Goal: Task Accomplishment & Management: Complete application form

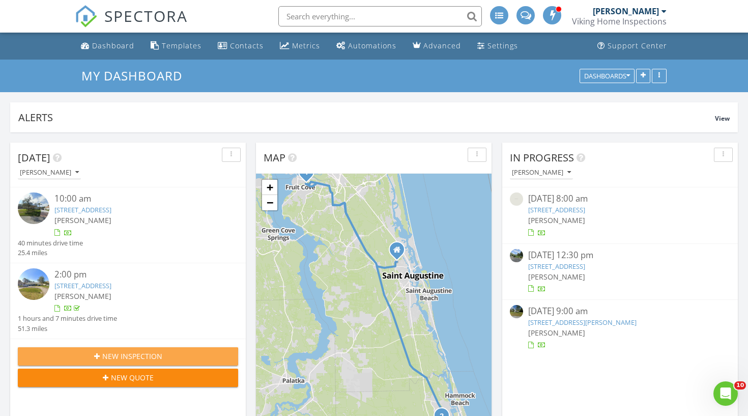
click at [148, 351] on span "New Inspection" at bounding box center [132, 356] width 60 height 11
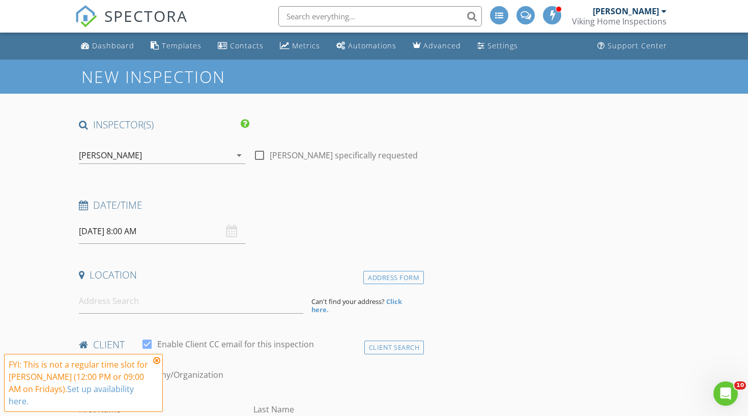
click at [156, 362] on icon at bounding box center [156, 360] width 7 height 8
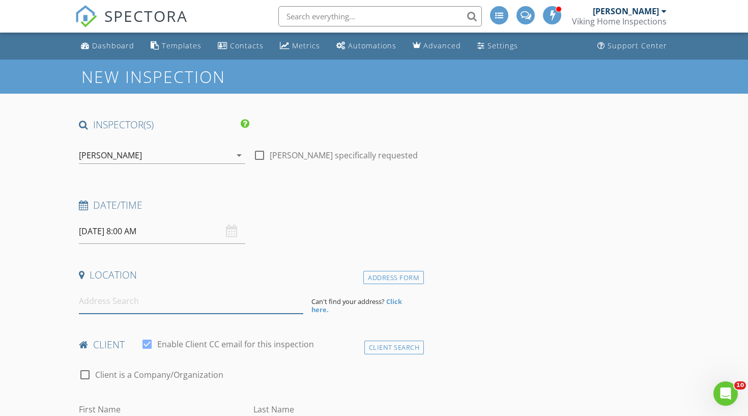
click at [103, 299] on input at bounding box center [191, 300] width 224 height 25
type input "[STREET_ADDRESS]"
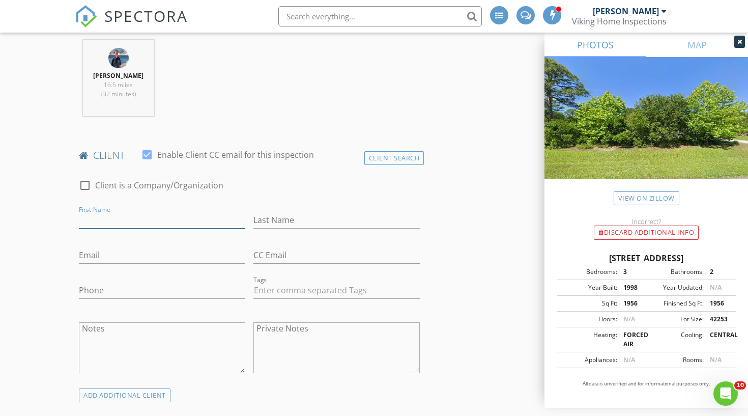
scroll to position [399, 0]
type input "[PERSON_NAME]"
type input "Pageua"
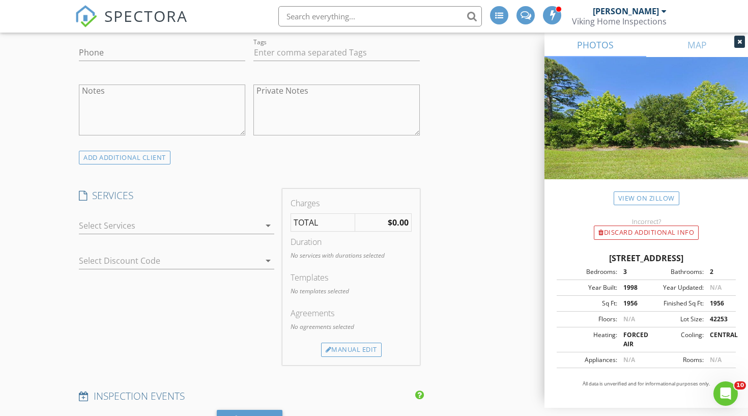
scroll to position [641, 0]
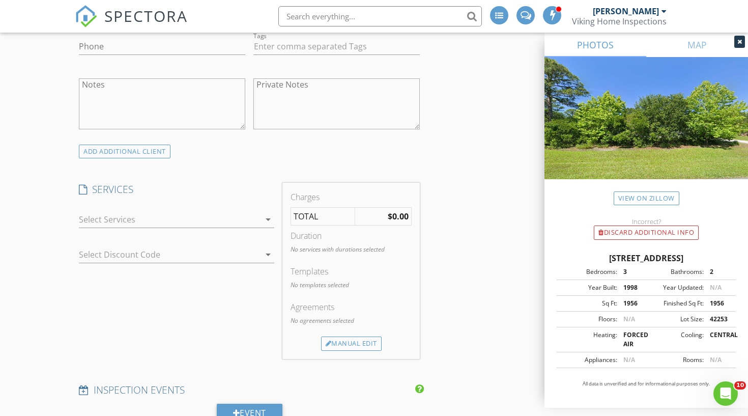
type input "[EMAIL_ADDRESS][DOMAIN_NAME]"
click at [268, 217] on icon "arrow_drop_down" at bounding box center [268, 219] width 12 height 12
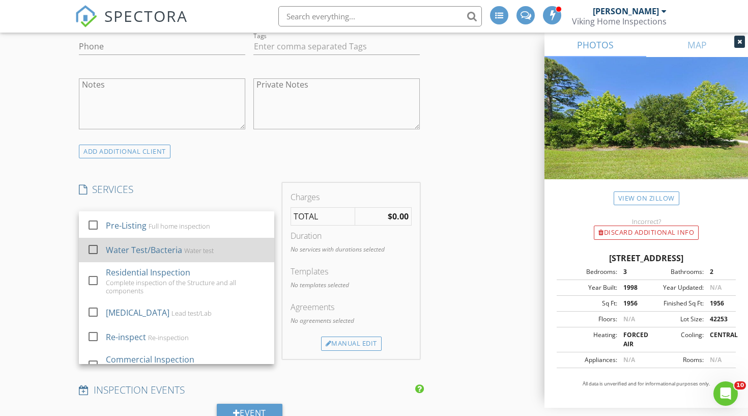
scroll to position [420, 0]
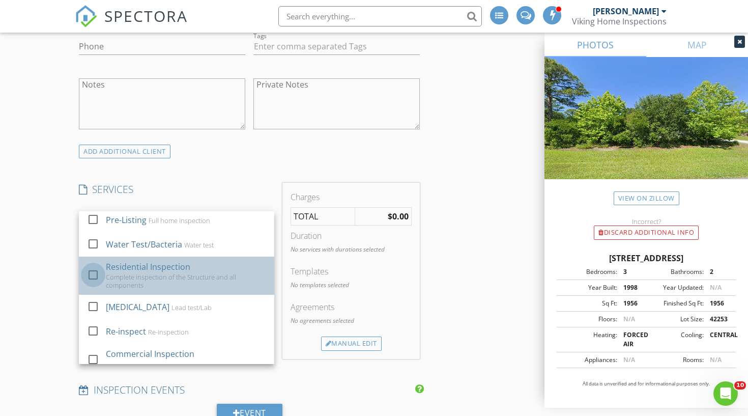
click at [92, 267] on div at bounding box center [92, 274] width 17 height 17
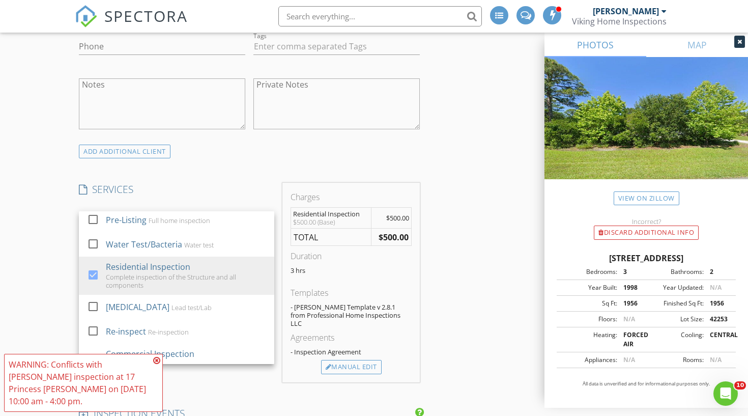
click at [55, 310] on div "New Inspection INSPECTOR(S) check_box [PERSON_NAME] PRIMARY [PERSON_NAME] arrow…" at bounding box center [374, 358] width 748 height 1880
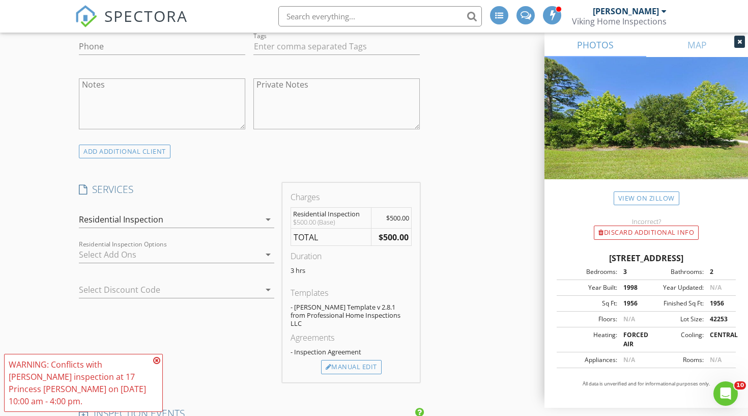
click at [265, 251] on icon "arrow_drop_down" at bounding box center [268, 254] width 12 height 12
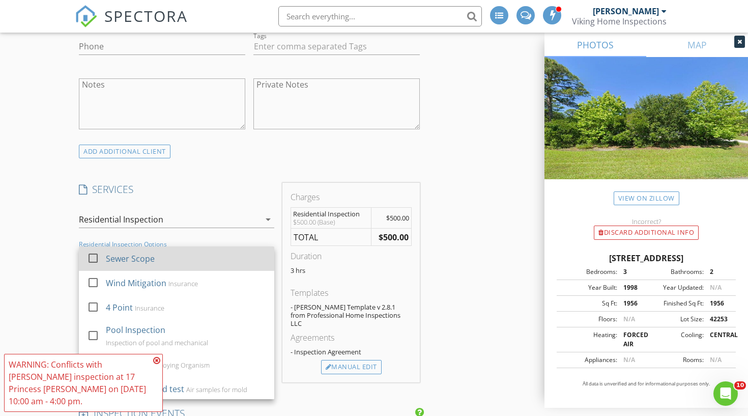
scroll to position [25, 0]
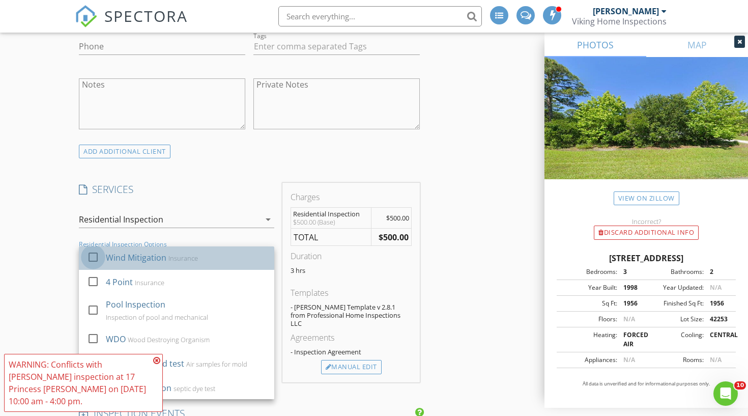
click at [94, 257] on div at bounding box center [92, 256] width 17 height 17
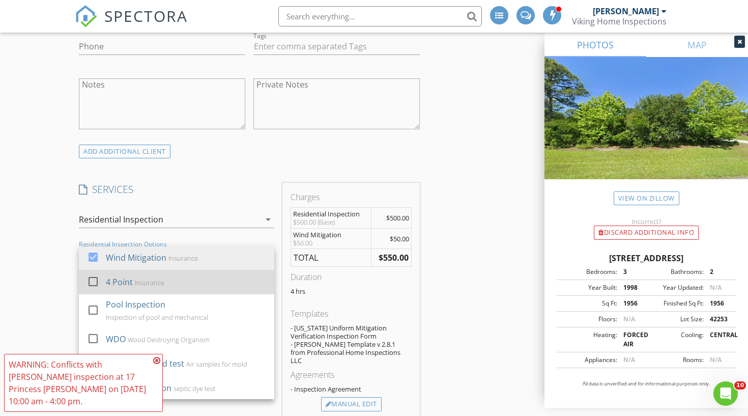
click at [88, 282] on div at bounding box center [92, 281] width 17 height 17
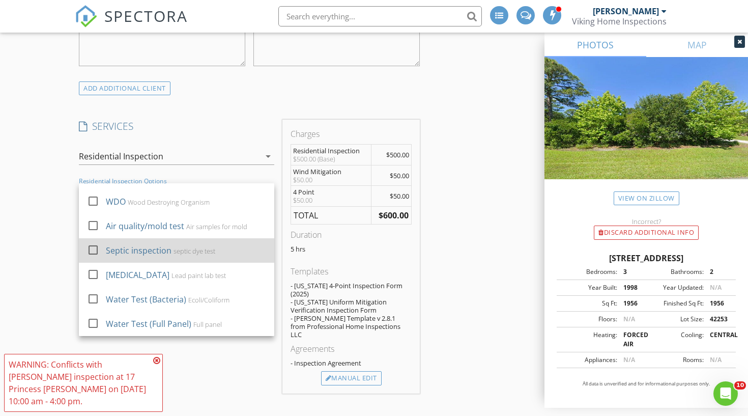
scroll to position [705, 0]
click at [93, 247] on div at bounding box center [92, 248] width 17 height 17
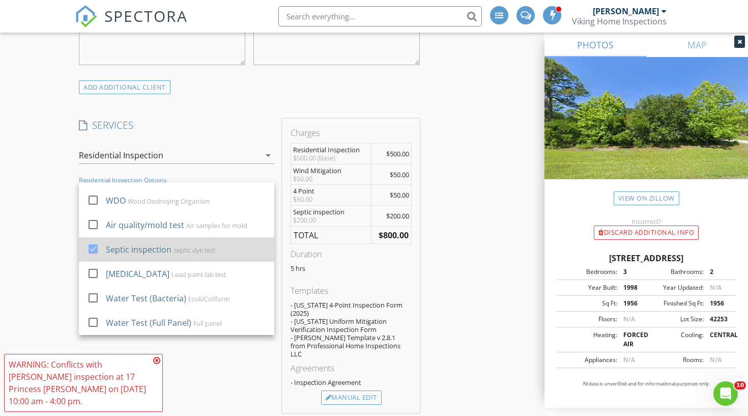
click at [94, 247] on div at bounding box center [92, 248] width 17 height 17
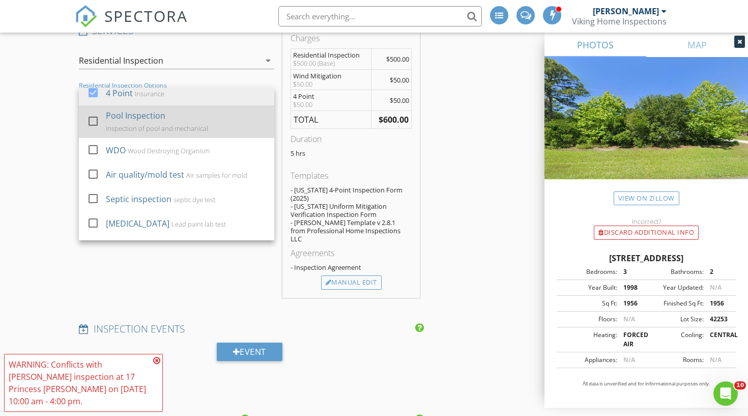
scroll to position [62, 0]
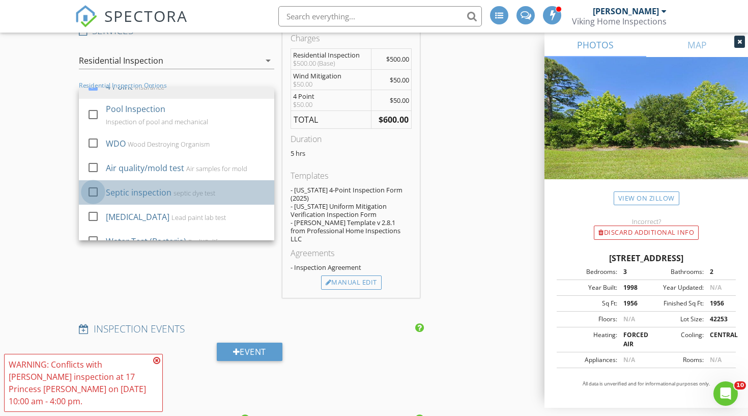
click at [95, 190] on div at bounding box center [92, 191] width 17 height 17
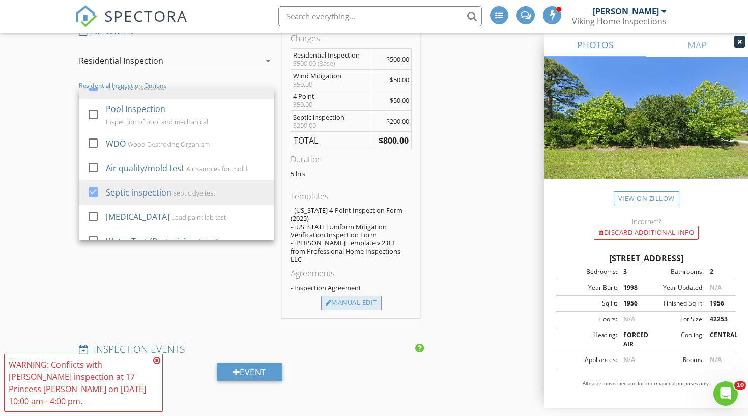
click at [356, 296] on div "Manual Edit" at bounding box center [351, 303] width 61 height 14
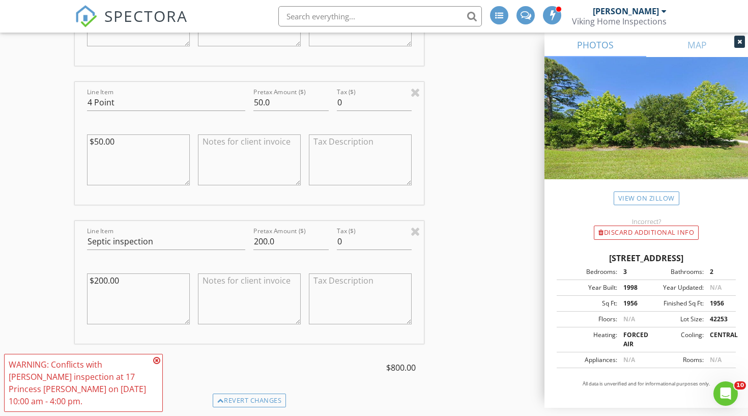
scroll to position [1205, 0]
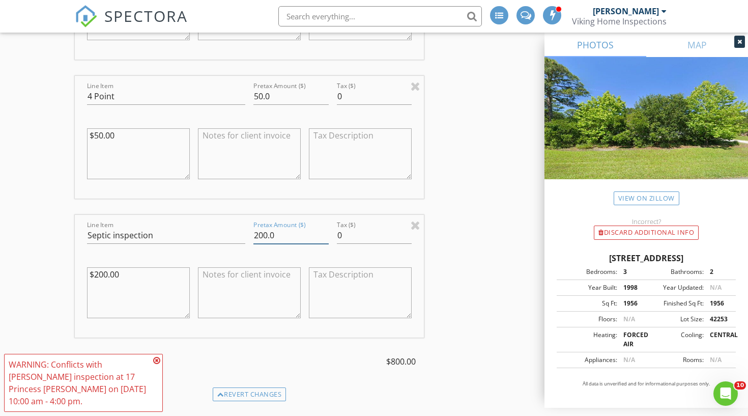
click at [262, 227] on input "200.0" at bounding box center [290, 235] width 75 height 17
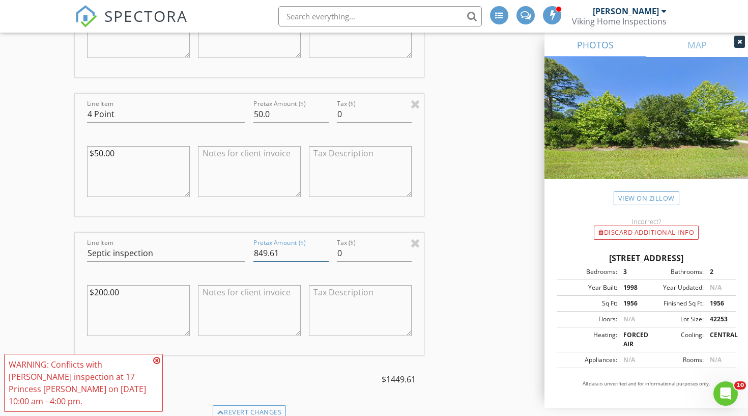
scroll to position [1183, 0]
click at [158, 361] on icon at bounding box center [156, 360] width 7 height 8
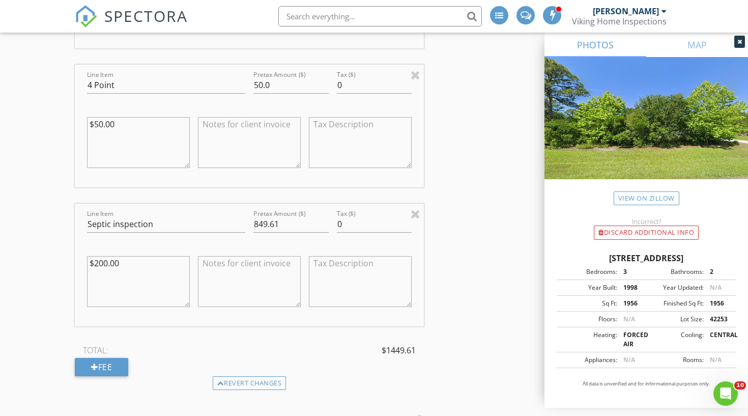
scroll to position [1217, 0]
click at [324, 215] on input "849.62" at bounding box center [290, 223] width 75 height 17
click at [324, 215] on input "849.63" at bounding box center [290, 223] width 75 height 17
click at [324, 215] on input "849.64" at bounding box center [290, 223] width 75 height 17
click at [324, 215] on input "849.65" at bounding box center [290, 223] width 75 height 17
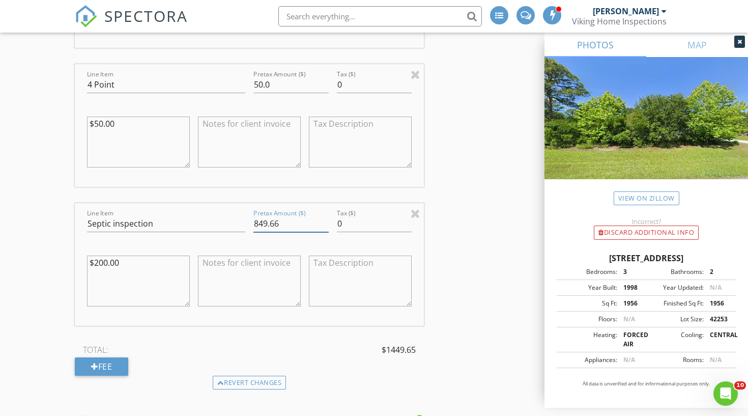
click at [324, 215] on input "849.66" at bounding box center [290, 223] width 75 height 17
click at [289, 215] on input "849.66" at bounding box center [290, 223] width 75 height 17
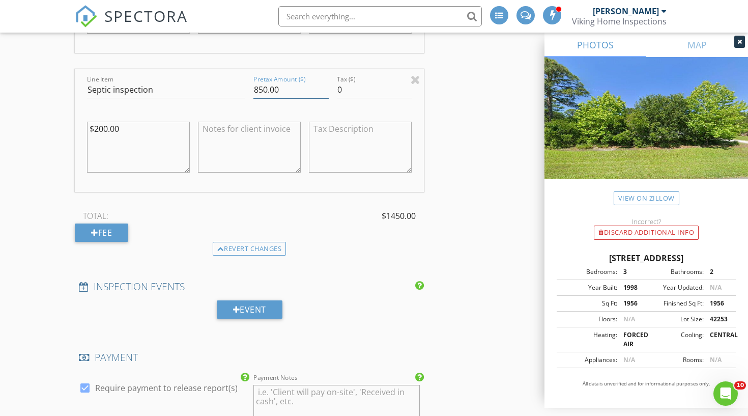
scroll to position [1345, 0]
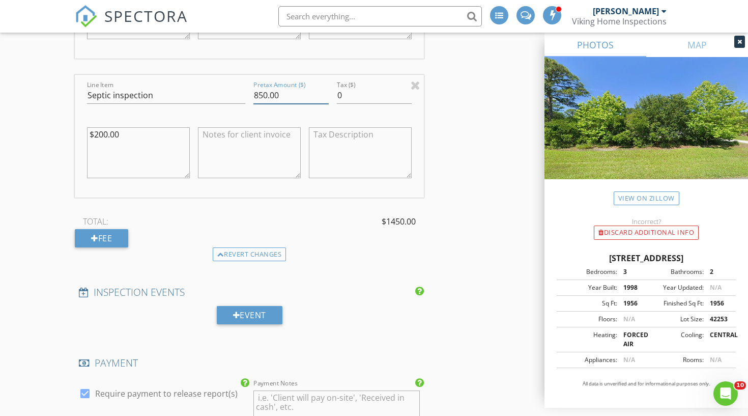
type input "850.00"
click at [126, 129] on textarea "$200.00" at bounding box center [138, 152] width 103 height 51
click at [128, 127] on textarea "$200.00" at bounding box center [138, 152] width 103 height 51
type textarea "$"
